Goal: Information Seeking & Learning: Find specific fact

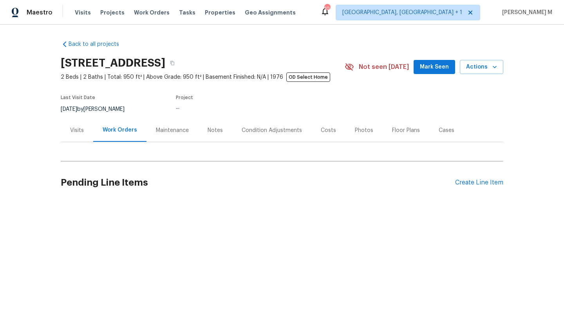
click at [66, 129] on div "Visits" at bounding box center [77, 130] width 33 height 23
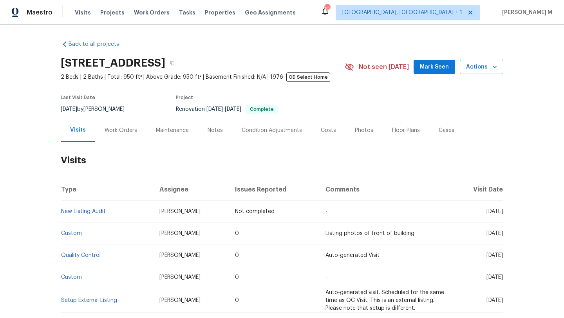
click at [127, 128] on div "Work Orders" at bounding box center [121, 131] width 33 height 8
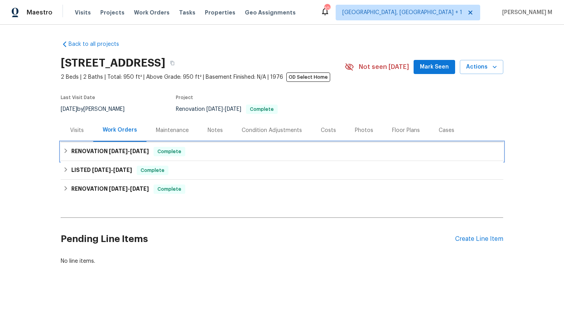
click at [134, 149] on span "[DATE]" at bounding box center [139, 151] width 19 height 5
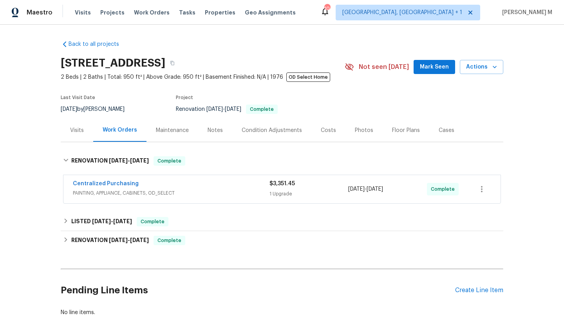
click at [162, 182] on div "Centralized Purchasing" at bounding box center [171, 184] width 197 height 9
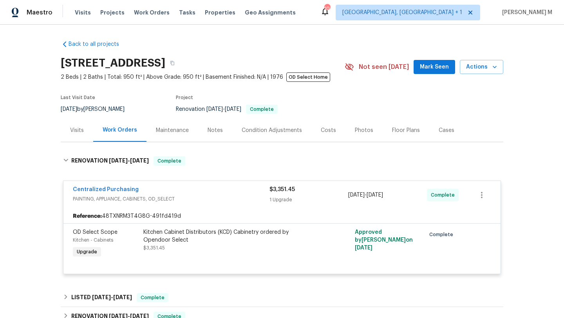
click at [68, 121] on div "Visits" at bounding box center [77, 130] width 33 height 23
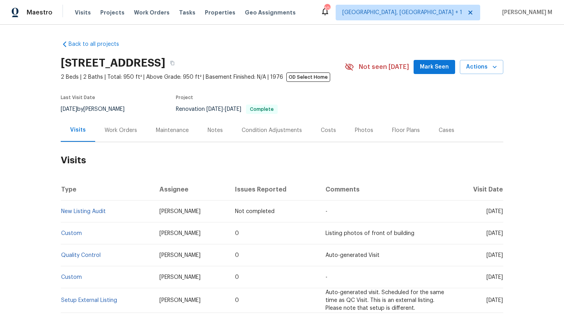
click at [487, 211] on span "[DATE]" at bounding box center [495, 211] width 16 height 5
drag, startPoint x: 469, startPoint y: 211, endPoint x: 484, endPoint y: 214, distance: 14.8
click at [487, 214] on span "[DATE]" at bounding box center [495, 211] width 16 height 5
copy span "[DATE]"
click at [131, 128] on div "Work Orders" at bounding box center [121, 131] width 33 height 8
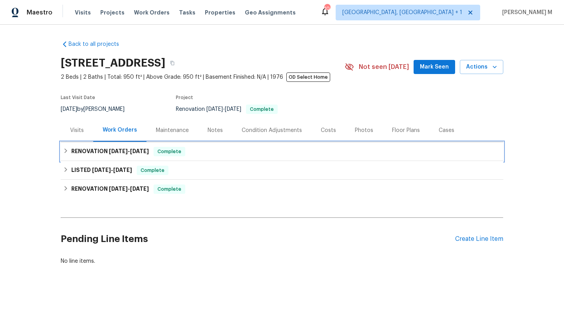
click at [134, 149] on span "[DATE]" at bounding box center [139, 151] width 19 height 5
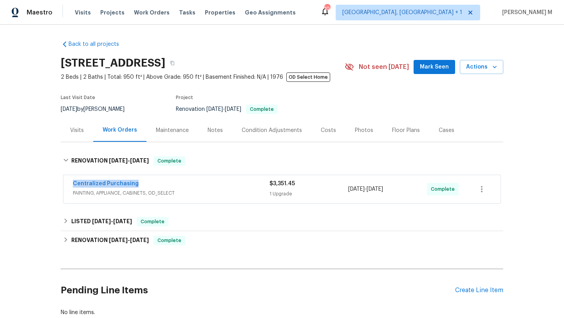
copy link "Centralized Purchasing"
drag, startPoint x: 64, startPoint y: 185, endPoint x: 148, endPoint y: 185, distance: 83.5
click at [148, 185] on div "Centralized Purchasing PAINTING, APPLIANCE, CABINETS, OD_SELECT $3,351.45 1 Upg…" at bounding box center [282, 189] width 437 height 28
copy span "[DATE] - [DATE]"
drag, startPoint x: 345, startPoint y: 188, endPoint x: 403, endPoint y: 191, distance: 58.1
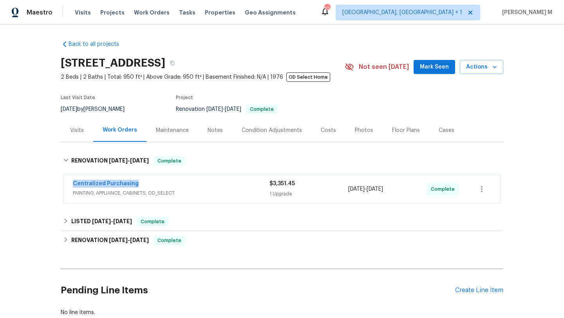
click at [403, 191] on div "[DATE] - [DATE]" at bounding box center [387, 189] width 79 height 19
